Goal: Task Accomplishment & Management: Complete application form

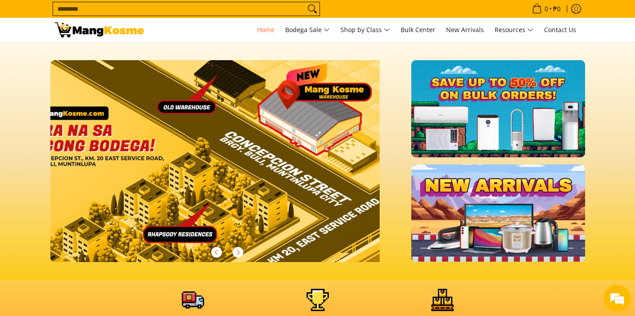
click at [392, 190] on div at bounding box center [227, 161] width 354 height 202
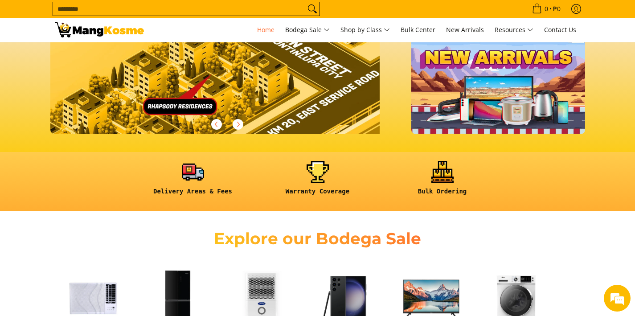
scroll to position [128, 0]
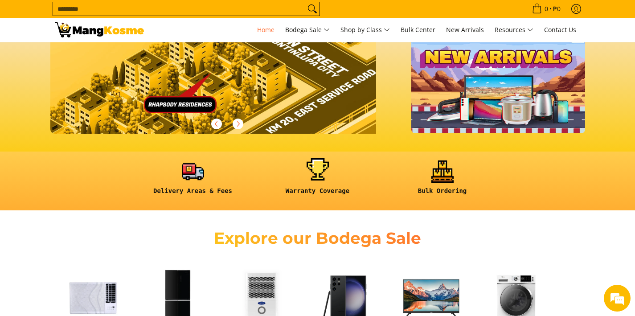
click at [323, 172] on link at bounding box center [318, 180] width 116 height 41
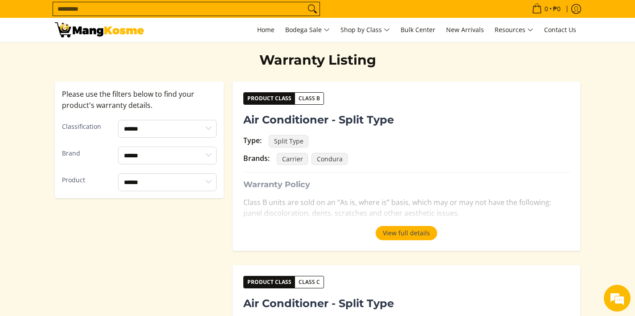
scroll to position [150, 0]
click at [402, 232] on button "View full details" at bounding box center [406, 233] width 61 height 14
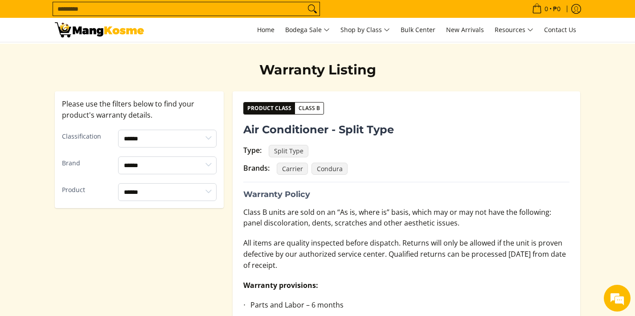
scroll to position [140, 0]
click at [208, 138] on select "****** ******* *******" at bounding box center [167, 138] width 98 height 18
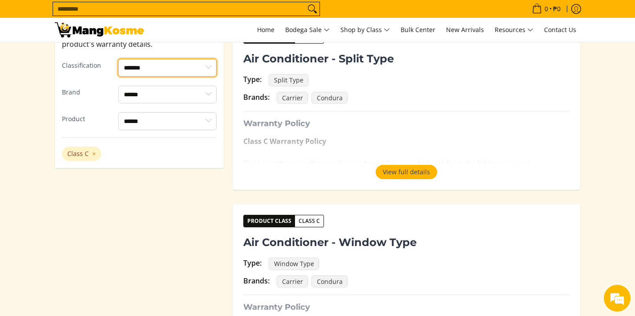
scroll to position [209, 0]
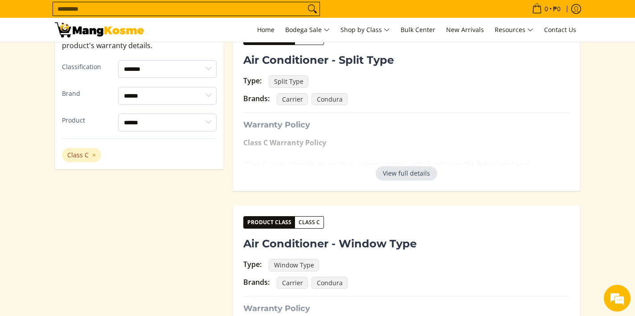
click at [429, 177] on button "View full details" at bounding box center [406, 173] width 61 height 14
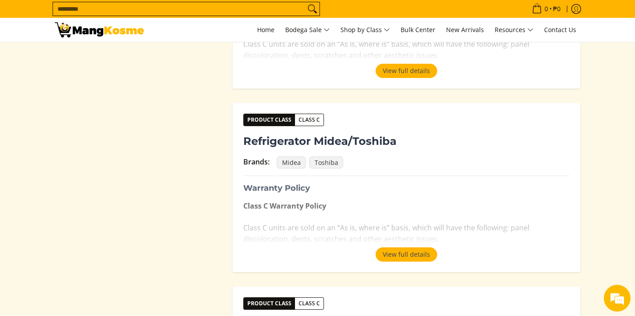
scroll to position [856, 0]
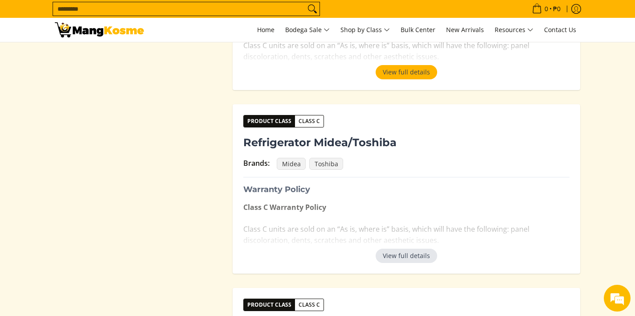
click at [401, 249] on button "View full details" at bounding box center [406, 256] width 61 height 14
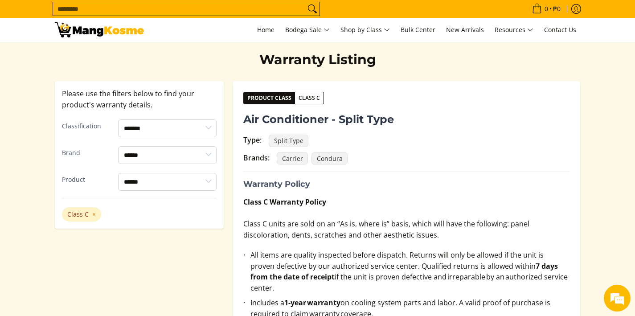
scroll to position [151, 0]
select select "*******"
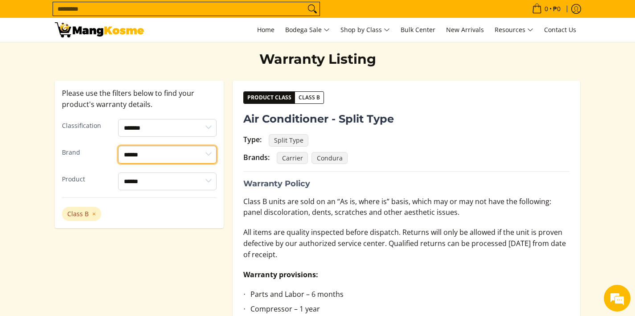
select select "*******"
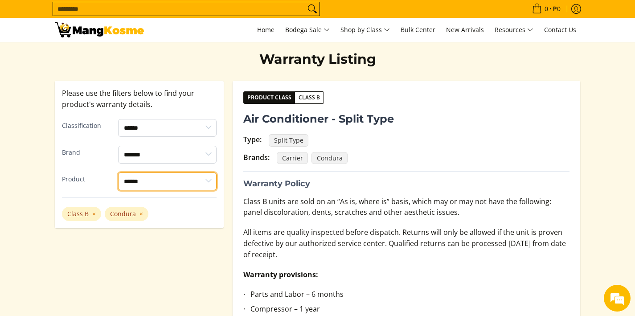
select select "**********"
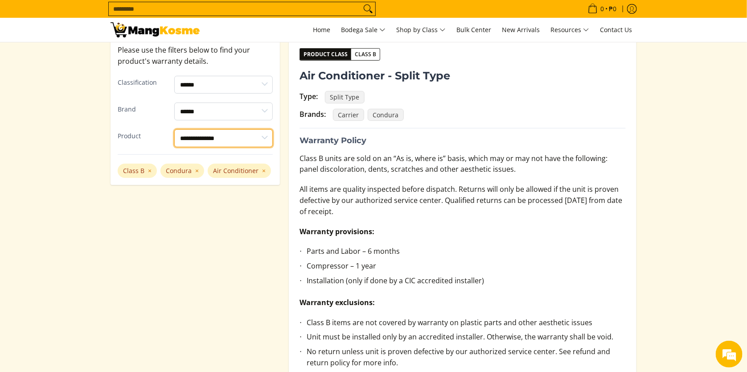
scroll to position [194, 0]
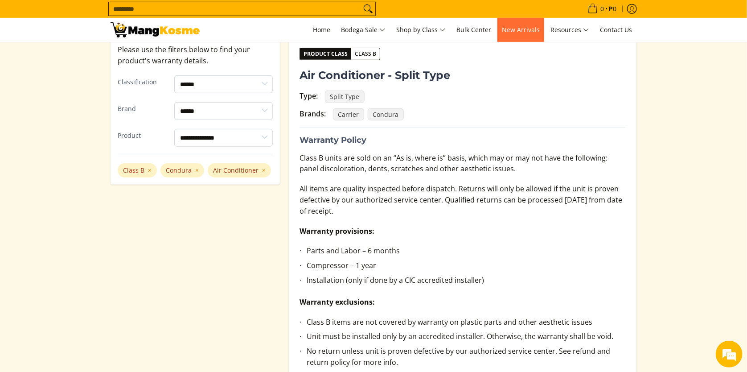
click at [524, 29] on span "New Arrivals" at bounding box center [521, 29] width 38 height 8
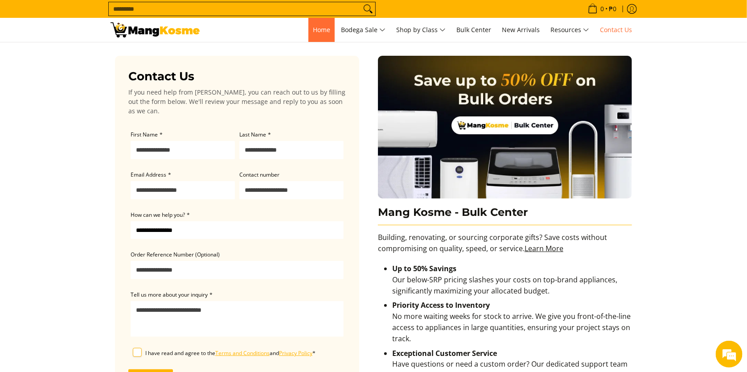
click at [315, 34] on span "Home" at bounding box center [321, 29] width 17 height 8
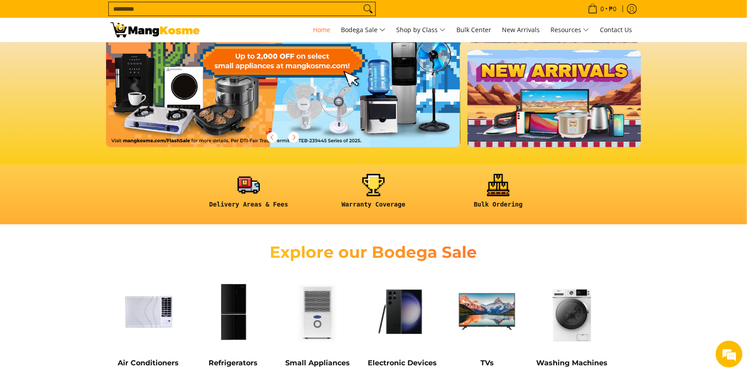
scroll to position [116, 0]
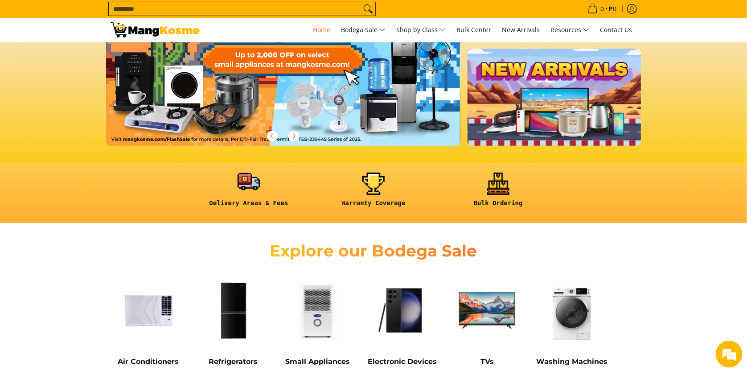
click at [241, 194] on link at bounding box center [249, 192] width 116 height 41
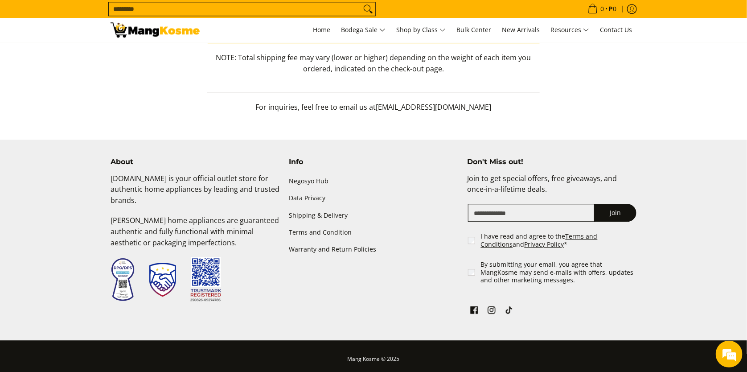
scroll to position [1015, 0]
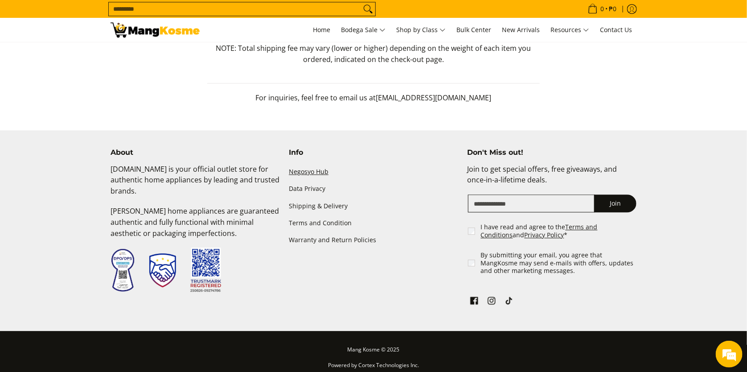
click at [303, 174] on link "Negosyo Hub" at bounding box center [373, 172] width 169 height 17
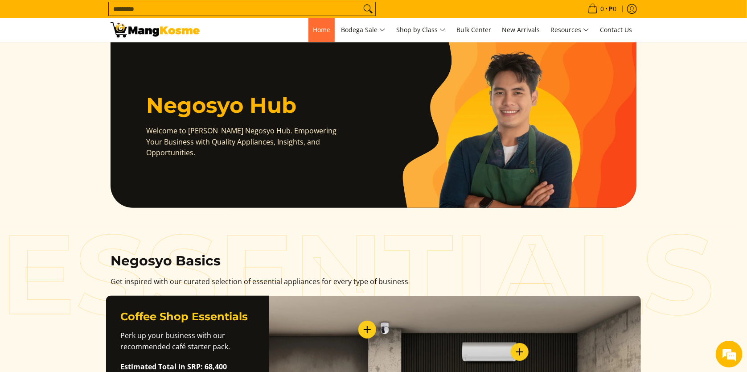
click at [317, 26] on span "Home" at bounding box center [321, 29] width 17 height 8
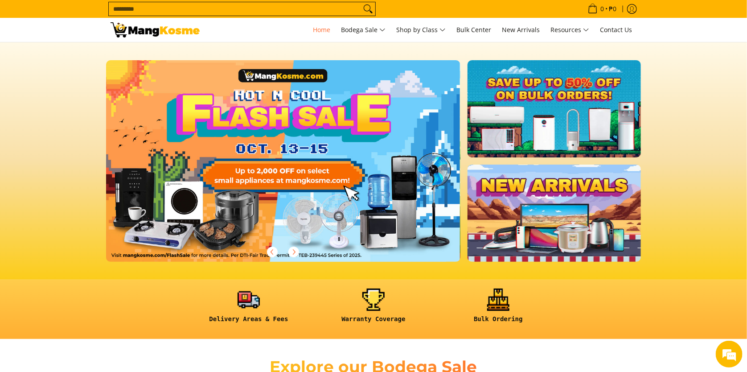
click at [317, 26] on span "Home" at bounding box center [321, 29] width 17 height 8
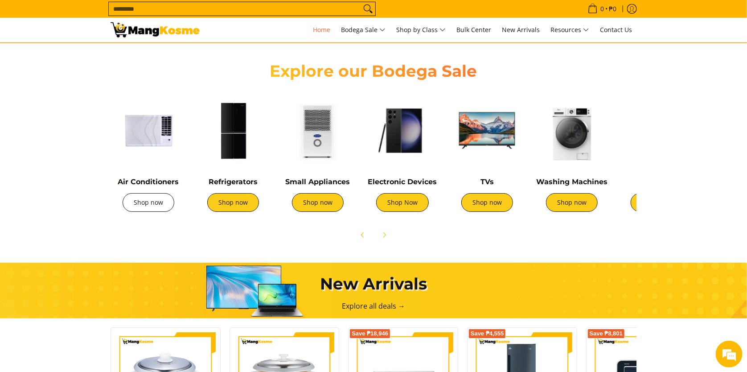
click at [147, 206] on link "Shop now" at bounding box center [149, 202] width 52 height 19
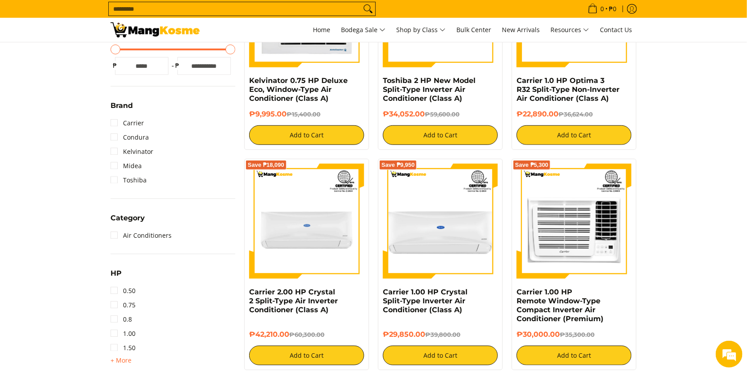
scroll to position [242, 0]
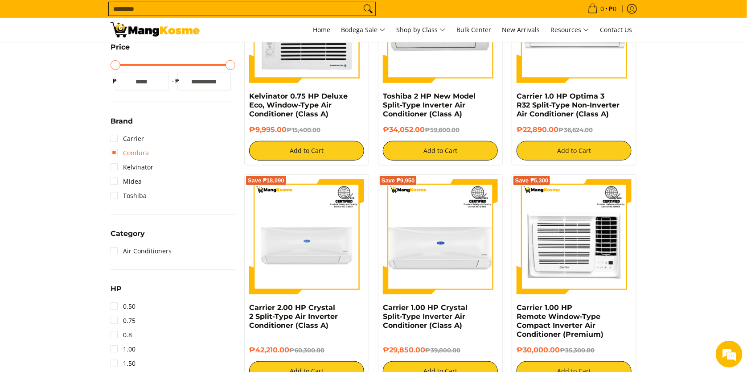
click at [114, 153] on link "Condura" at bounding box center [130, 153] width 38 height 14
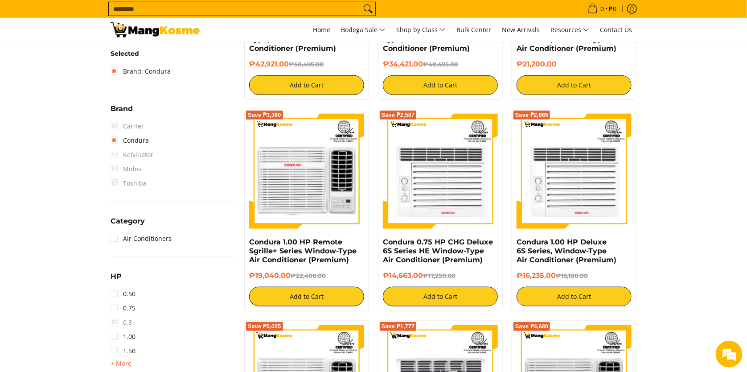
scroll to position [321, 0]
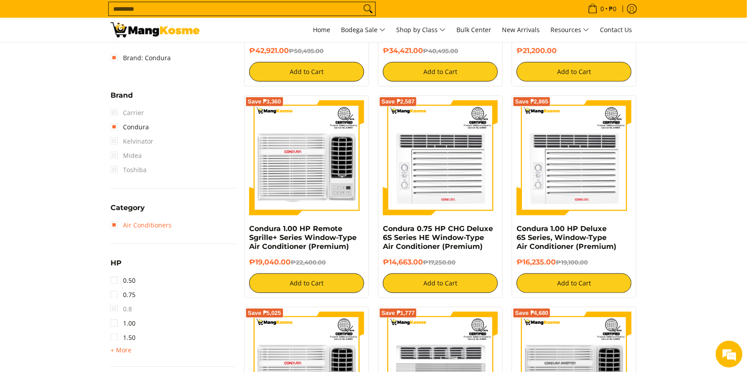
click at [113, 226] on link "Air Conditioners" at bounding box center [141, 225] width 61 height 14
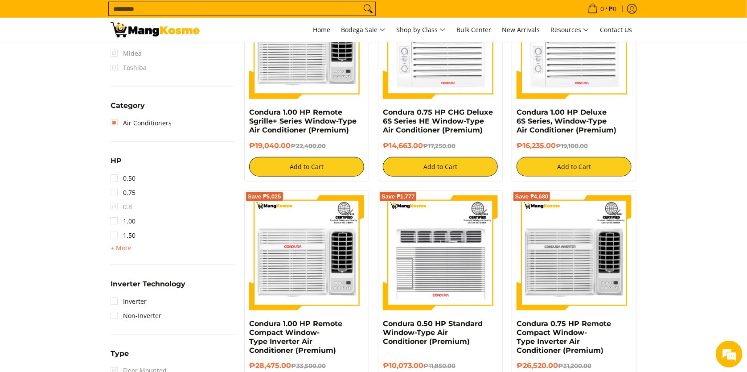
scroll to position [440, 0]
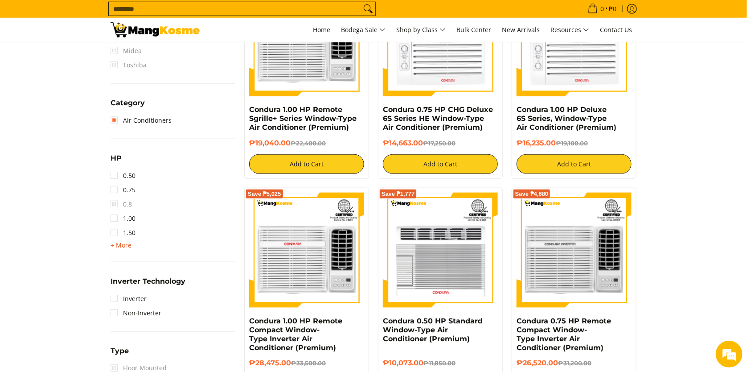
click at [122, 246] on span "+ More" at bounding box center [121, 244] width 21 height 7
click at [114, 258] on link "2.50" at bounding box center [123, 261] width 25 height 14
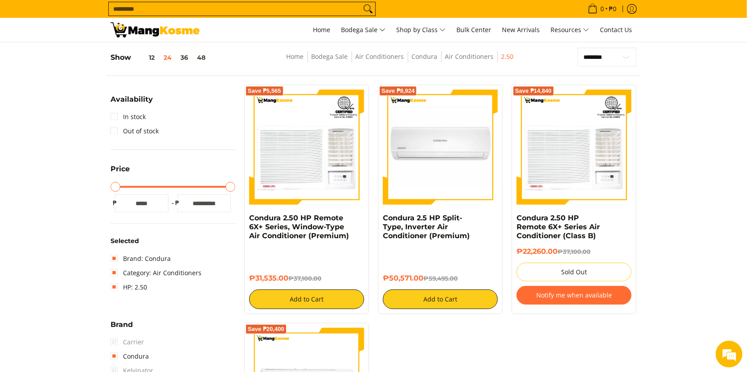
scroll to position [120, 0]
click at [440, 213] on div "Save ₱8,924" at bounding box center [440, 152] width 115 height 124
click at [426, 227] on link "Condura 2.5 HP Split-Type, Inverter Air Conditioner (Premium)" at bounding box center [426, 226] width 87 height 26
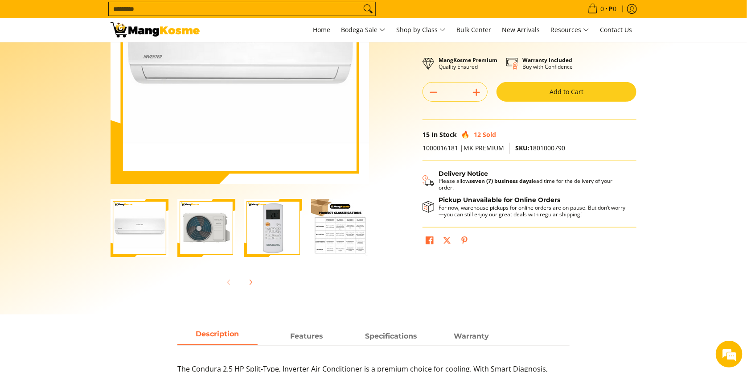
scroll to position [136, 0]
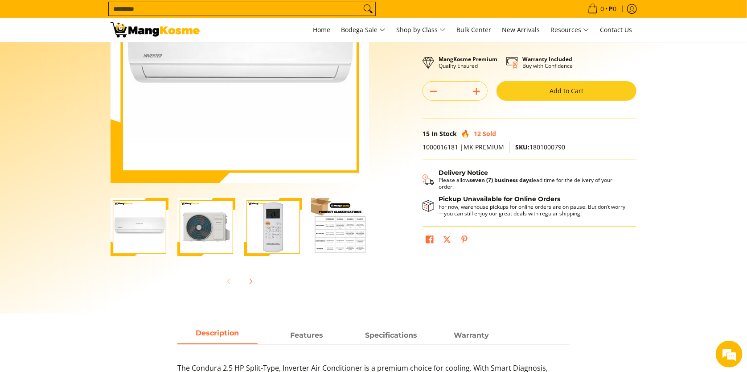
click at [344, 221] on img "Condura 2.5 HP Split-Type, Inverter Air Conditioner (Premium)-4" at bounding box center [340, 227] width 58 height 58
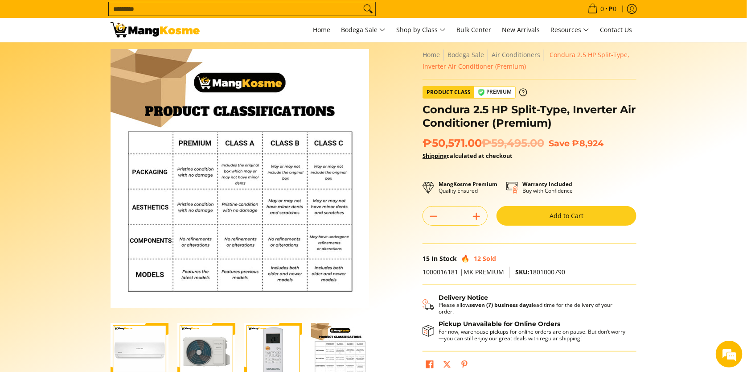
scroll to position [9, 0]
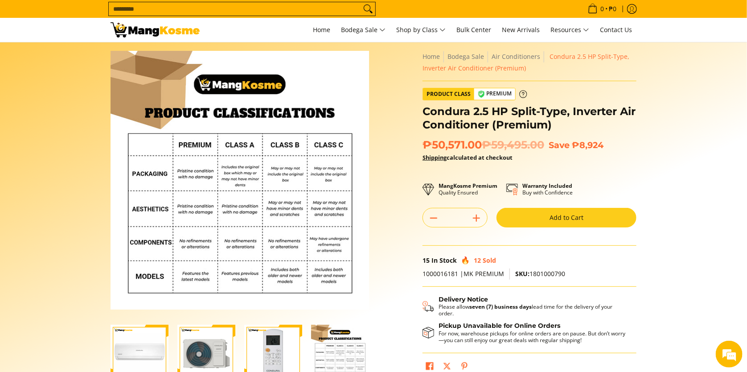
click at [521, 97] on icon at bounding box center [523, 94] width 8 height 8
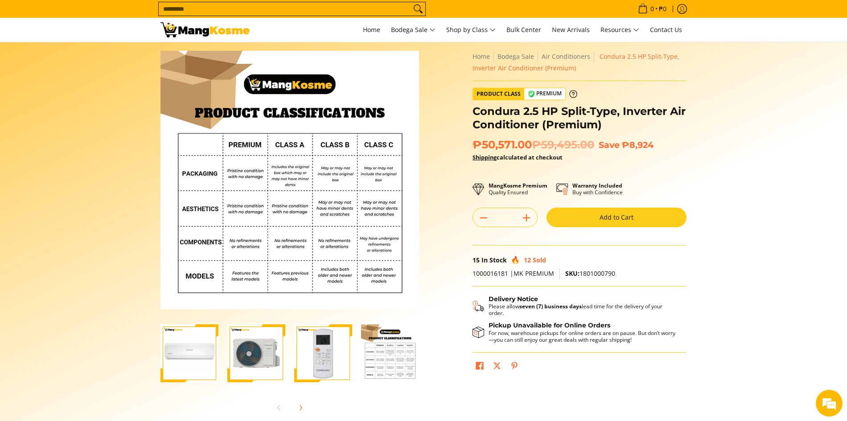
click at [250, 356] on img "Condura 2.5 HP Split-Type, Inverter Air Conditioner (Premium)-2" at bounding box center [256, 353] width 58 height 58
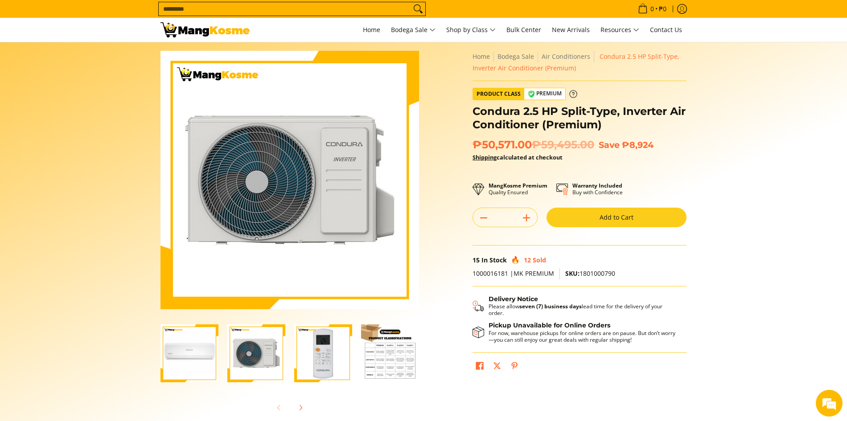
click at [572, 94] on icon at bounding box center [573, 94] width 8 height 8
click at [680, 12] on icon "Log in" at bounding box center [682, 9] width 10 height 10
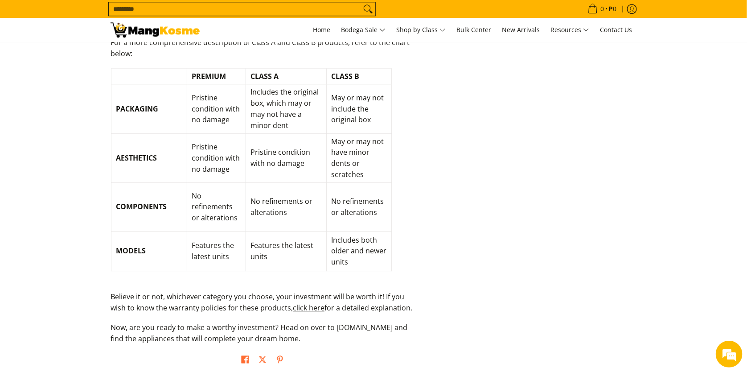
scroll to position [1054, 0]
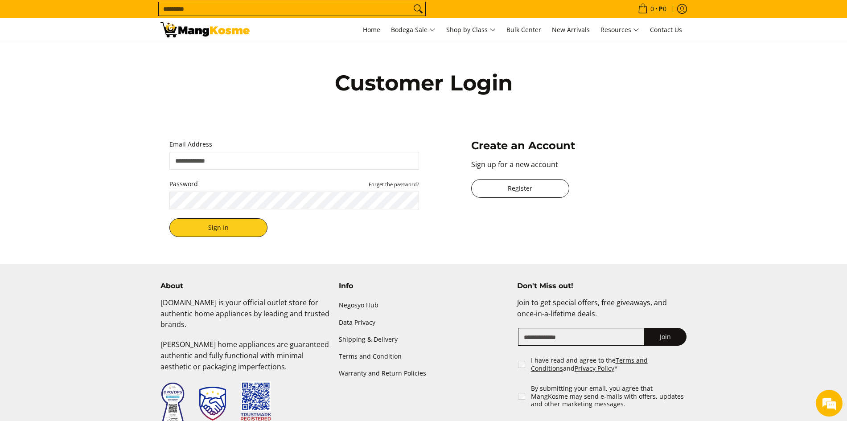
click at [511, 191] on link "Register" at bounding box center [520, 188] width 98 height 19
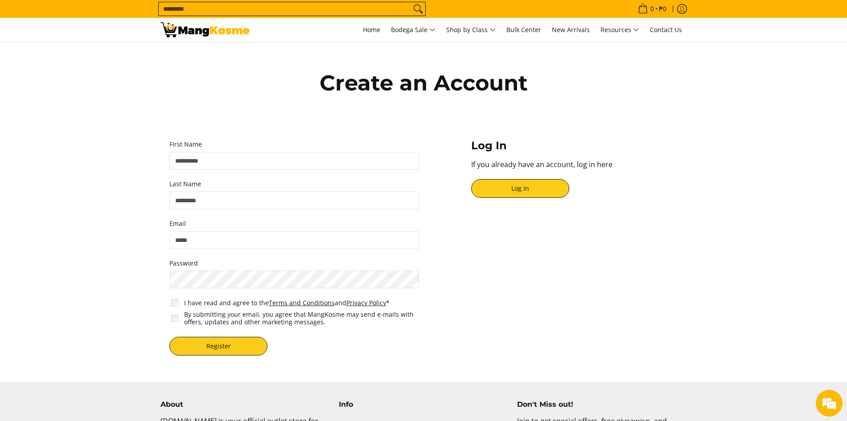
click at [272, 162] on input "First Name" at bounding box center [294, 161] width 250 height 18
type input "**********"
type input "*****"
type input "**********"
click at [178, 306] on span "I have read and agree to the Terms and Conditions and Privacy Policy *" at bounding box center [295, 303] width 253 height 12
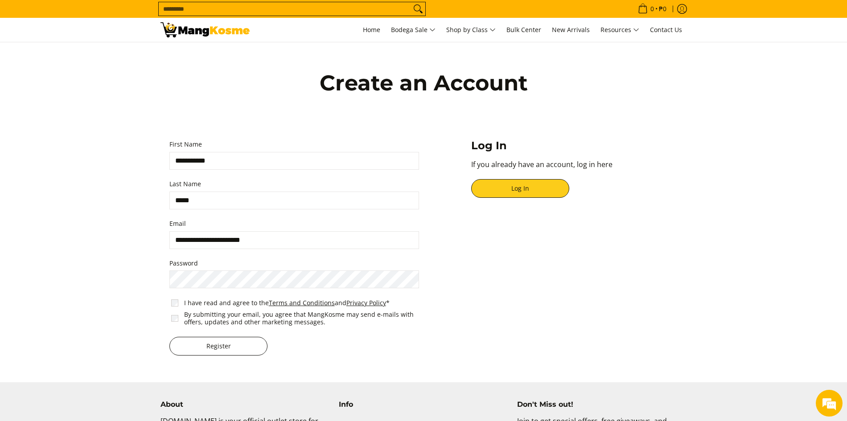
click at [221, 355] on button "Register" at bounding box center [218, 346] width 98 height 19
